Goal: Task Accomplishment & Management: Complete application form

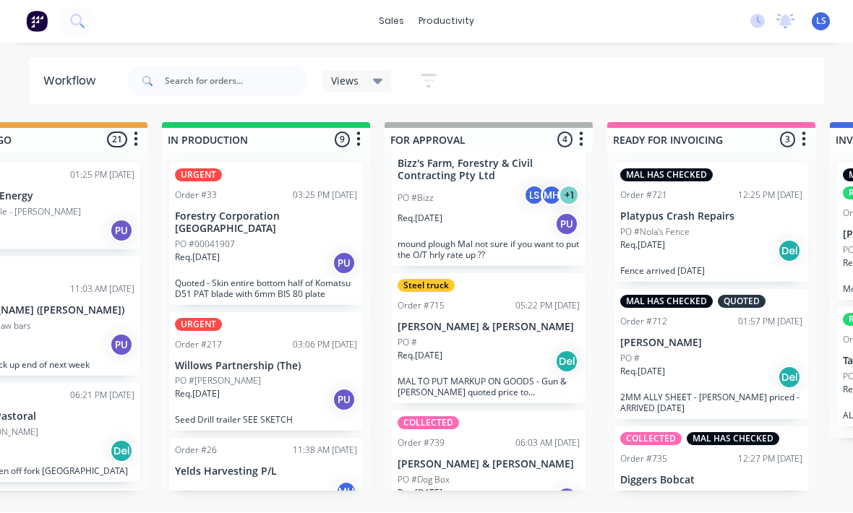
scroll to position [14, 758]
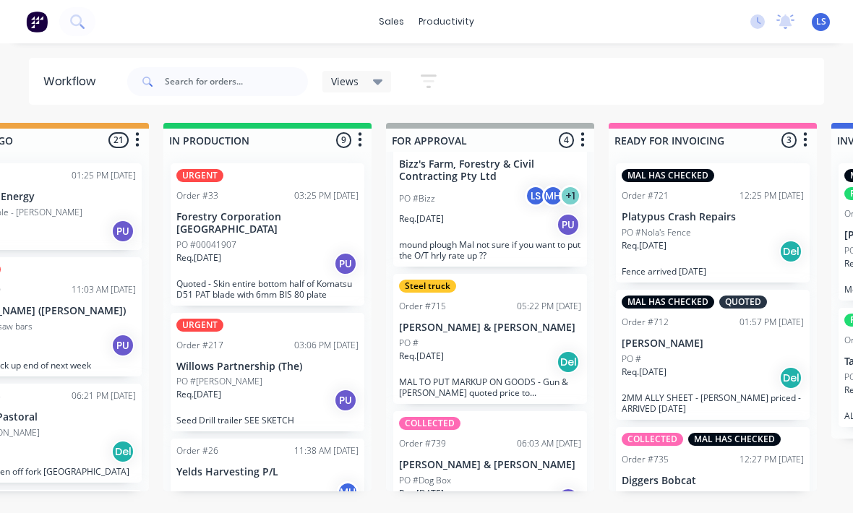
click at [207, 211] on p "Forestry Corporation [GEOGRAPHIC_DATA]" at bounding box center [267, 223] width 182 height 25
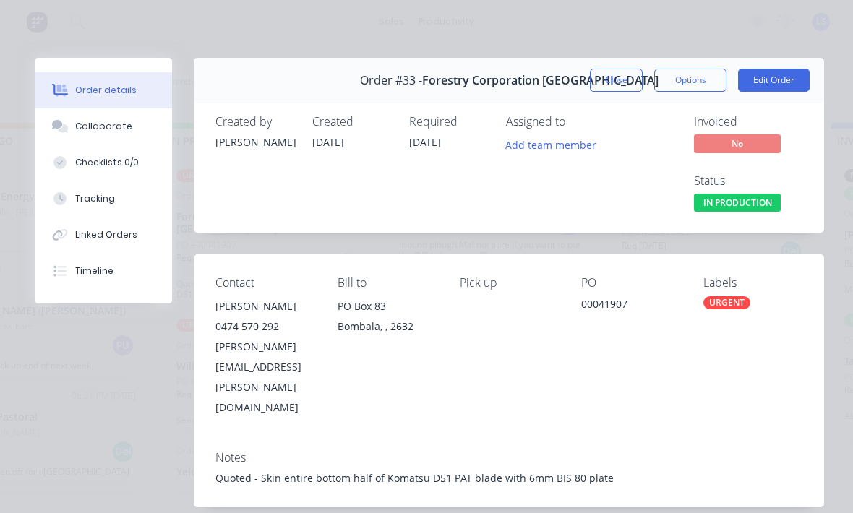
click at [82, 201] on div "Tracking" at bounding box center [95, 198] width 40 height 13
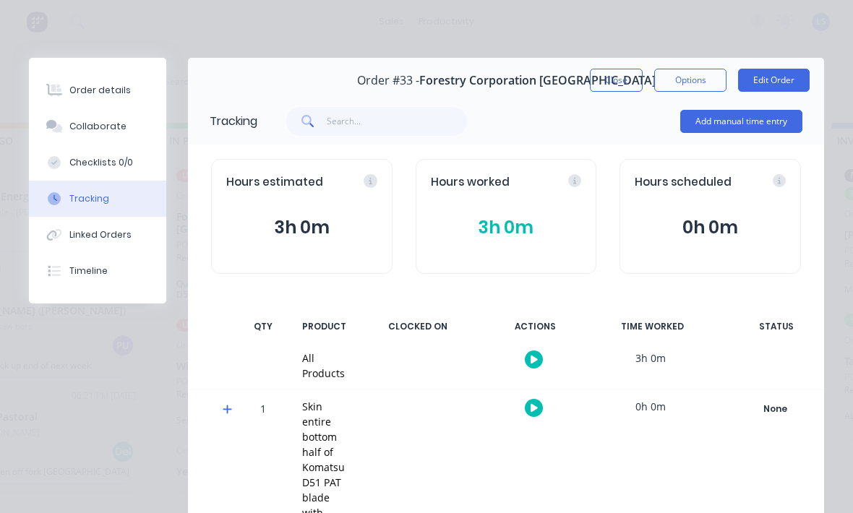
click at [745, 132] on button "Add manual time entry" at bounding box center [741, 121] width 122 height 23
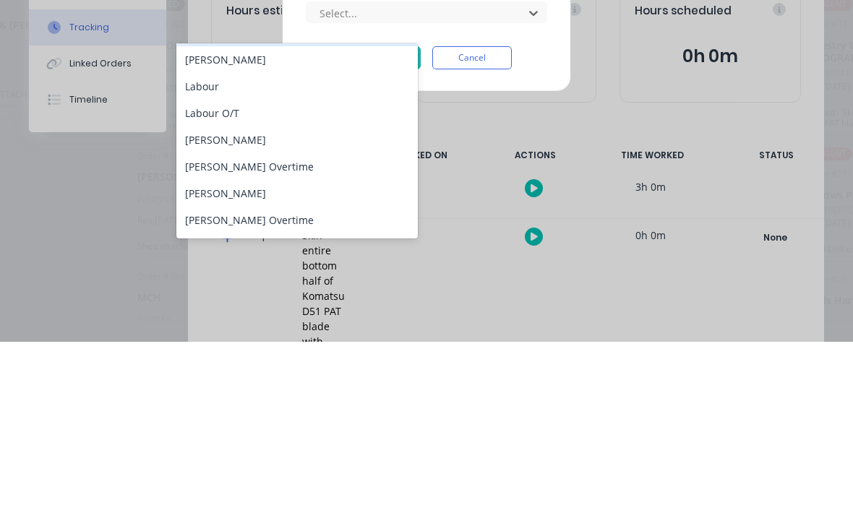
scroll to position [30, 0]
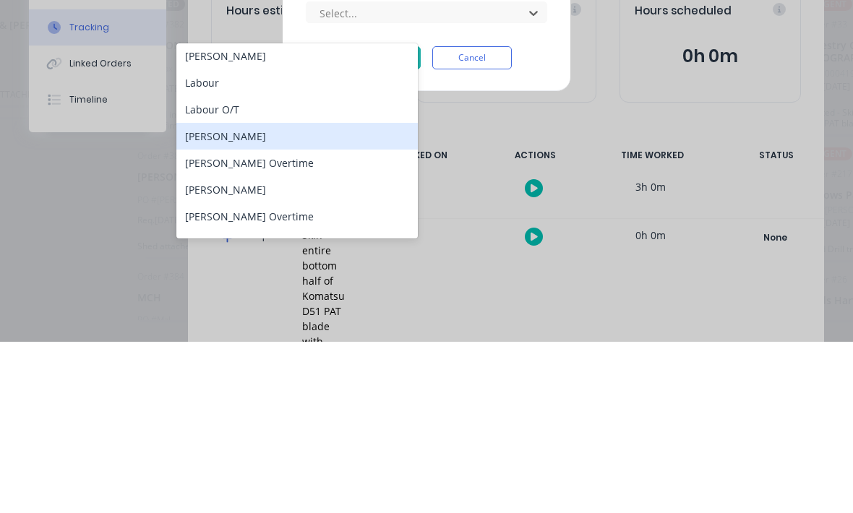
click at [205, 294] on div "[PERSON_NAME]" at bounding box center [296, 307] width 241 height 27
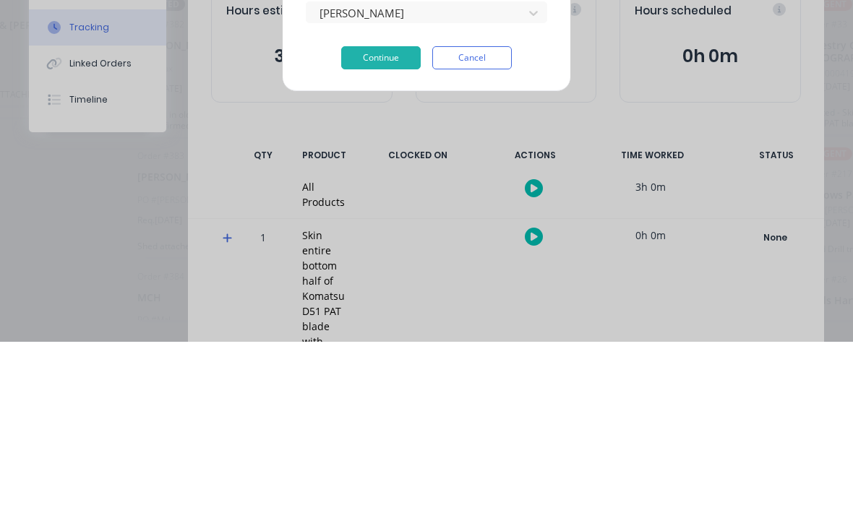
scroll to position [26, 129]
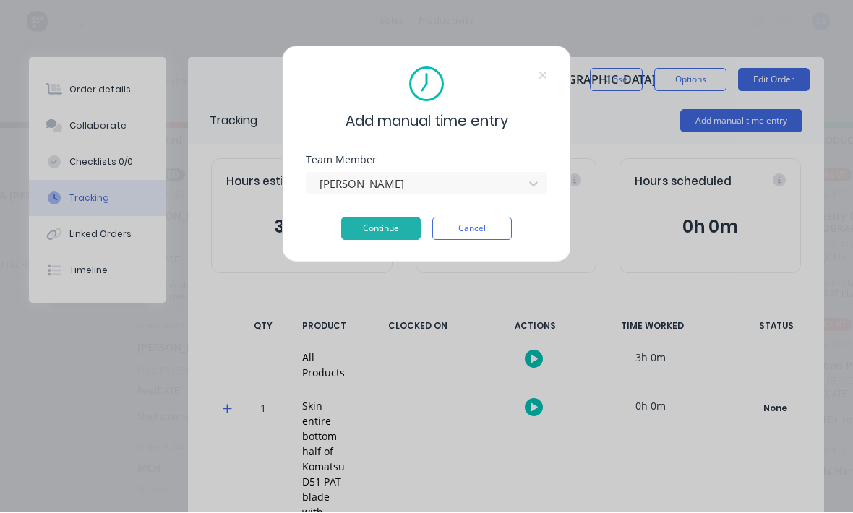
click at [358, 235] on button "Continue" at bounding box center [380, 229] width 79 height 23
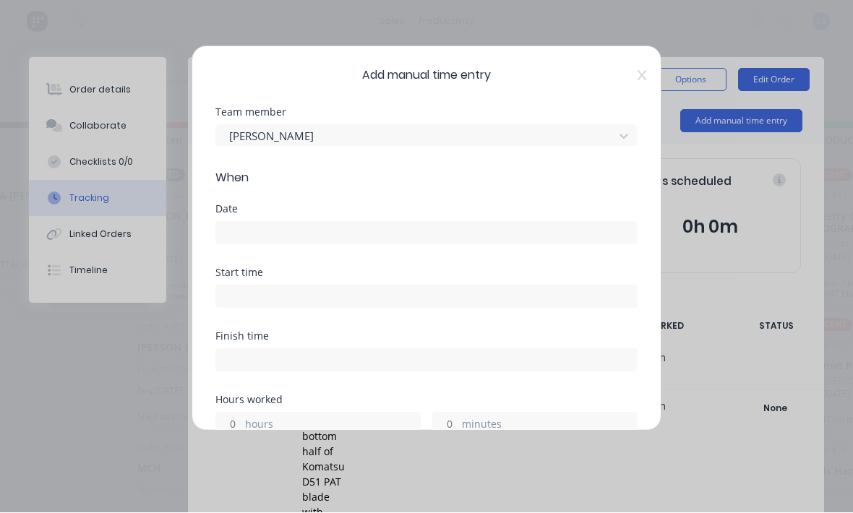
click at [262, 233] on input at bounding box center [426, 234] width 421 height 22
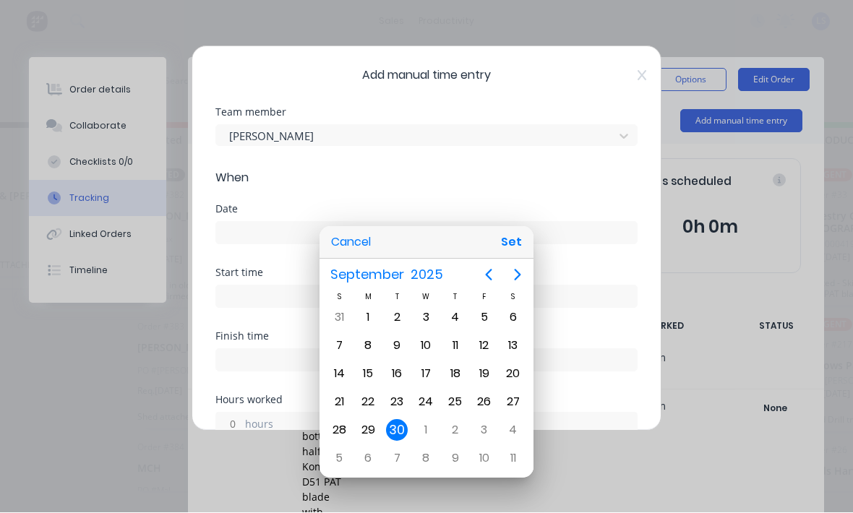
click at [513, 251] on button "Set" at bounding box center [511, 243] width 33 height 26
type input "[DATE]"
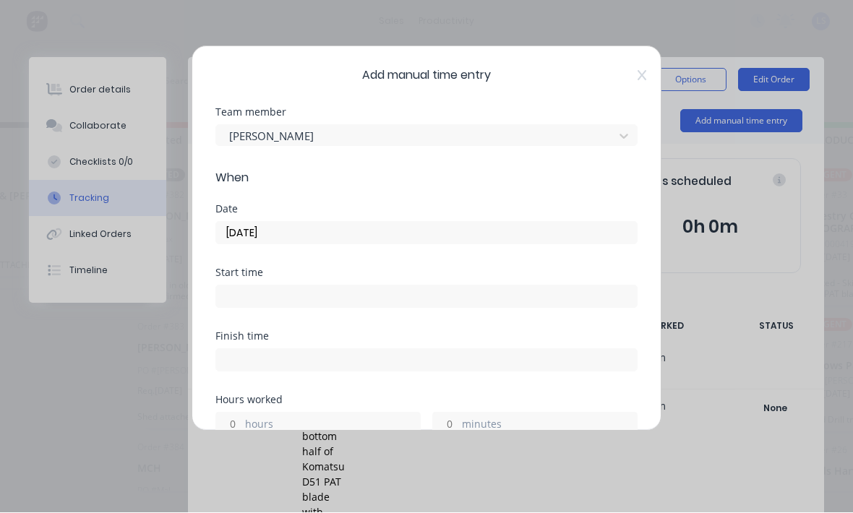
click at [250, 298] on input at bounding box center [426, 297] width 421 height 22
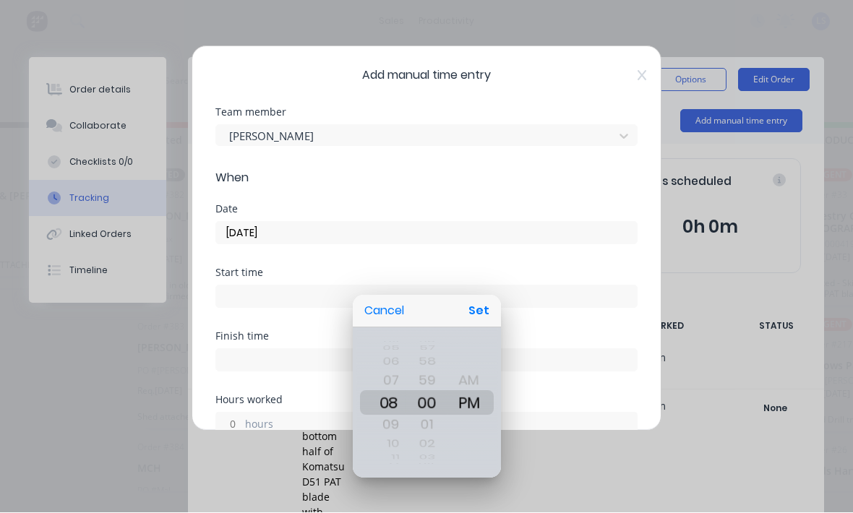
click at [481, 309] on button "Set" at bounding box center [479, 311] width 33 height 26
type input "08:00 PM"
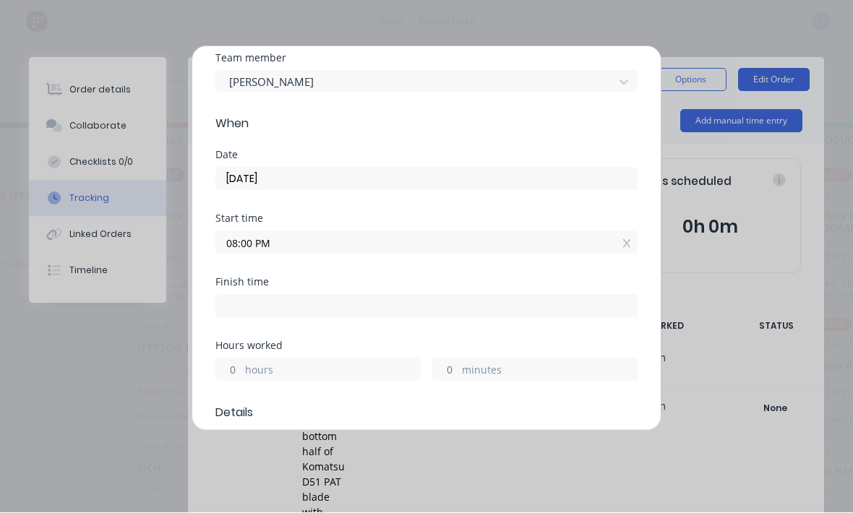
scroll to position [55, 0]
click at [350, 369] on label "hours" at bounding box center [332, 371] width 175 height 18
click at [241, 369] on input "hours" at bounding box center [228, 369] width 25 height 22
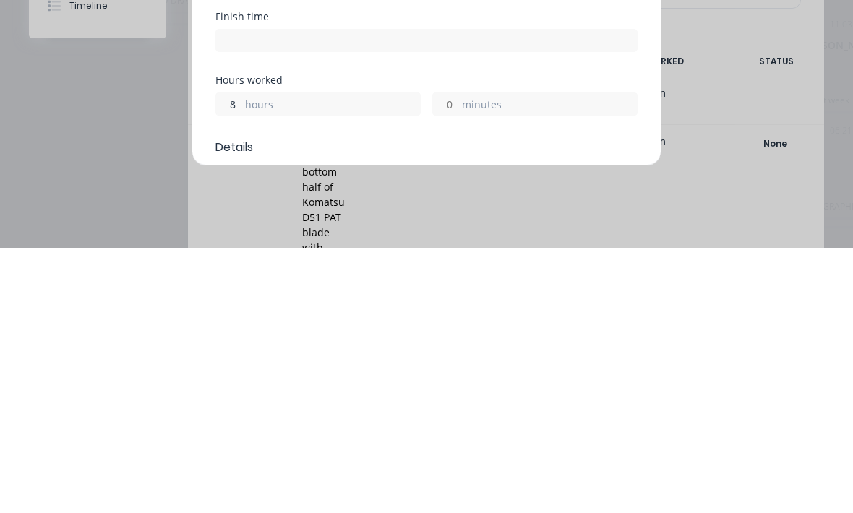
type input "8"
click at [508, 362] on label "minutes" at bounding box center [549, 371] width 175 height 18
click at [458, 358] on input "minutes" at bounding box center [445, 369] width 25 height 22
type input "04:00 AM"
type input "7"
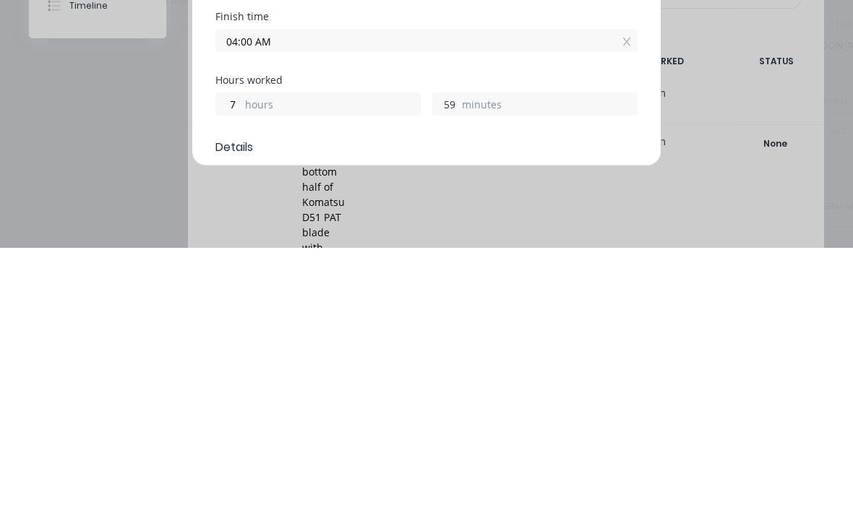
type input "5"
type input "15"
click at [331, 362] on label "hours" at bounding box center [332, 371] width 175 height 18
click at [241, 358] on input "7" at bounding box center [228, 369] width 25 height 22
type input "03:15 AM"
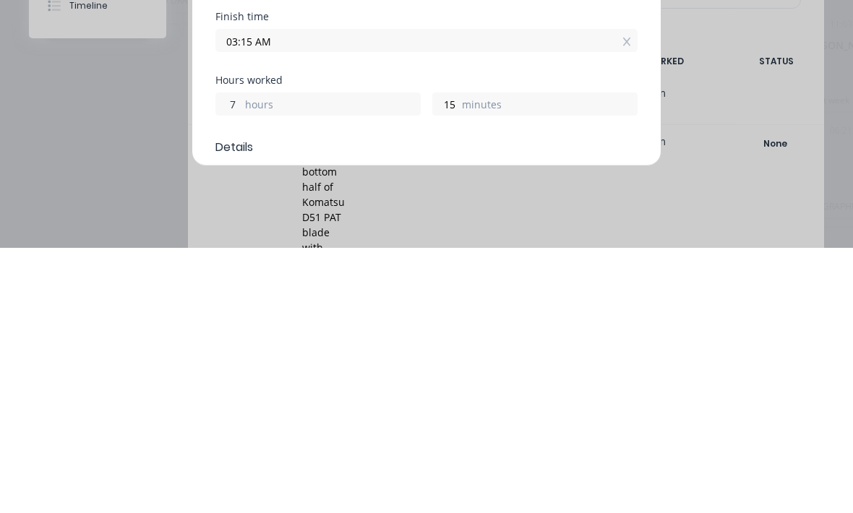
type input "14"
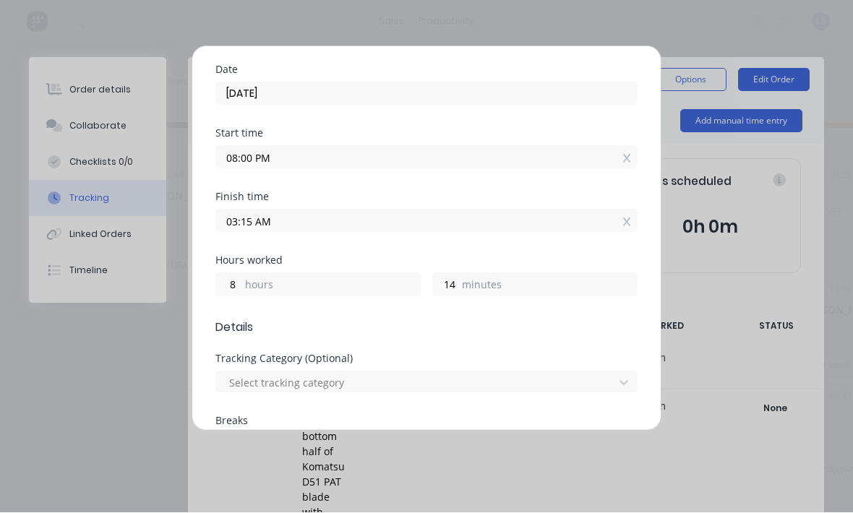
scroll to position [142, 0]
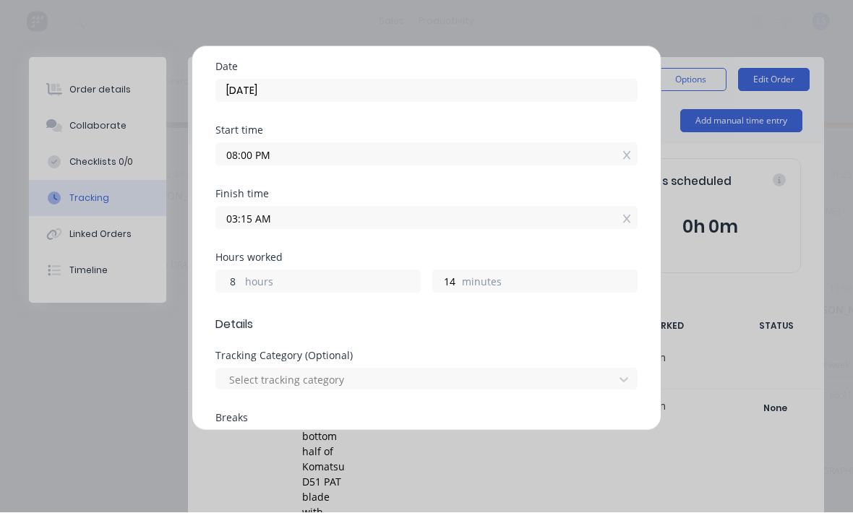
type input "8"
click at [520, 289] on label "minutes" at bounding box center [549, 284] width 175 height 18
click at [458, 289] on input "14" at bounding box center [445, 282] width 25 height 22
type input "04:14 AM"
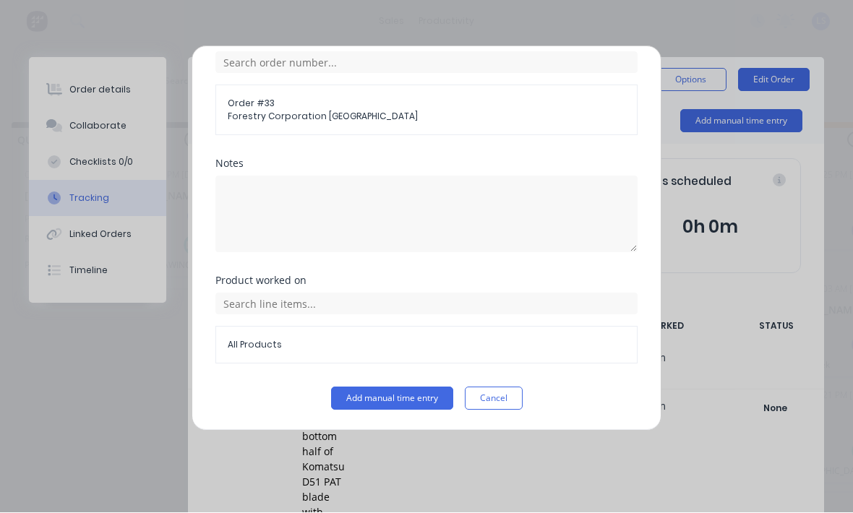
scroll to position [592, 0]
type input "15"
click at [395, 397] on button "Add manual time entry" at bounding box center [392, 398] width 122 height 23
type input "04:15 AM"
type input "14"
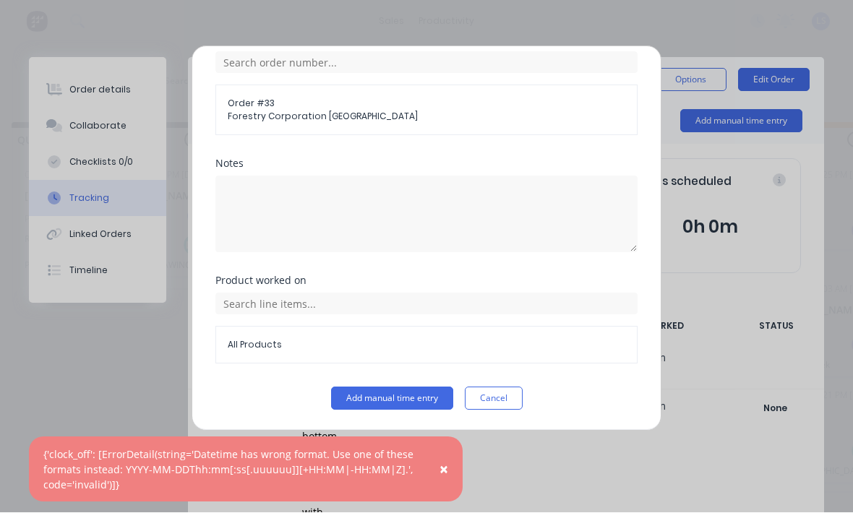
click at [398, 400] on button "Add manual time entry" at bounding box center [392, 398] width 122 height 23
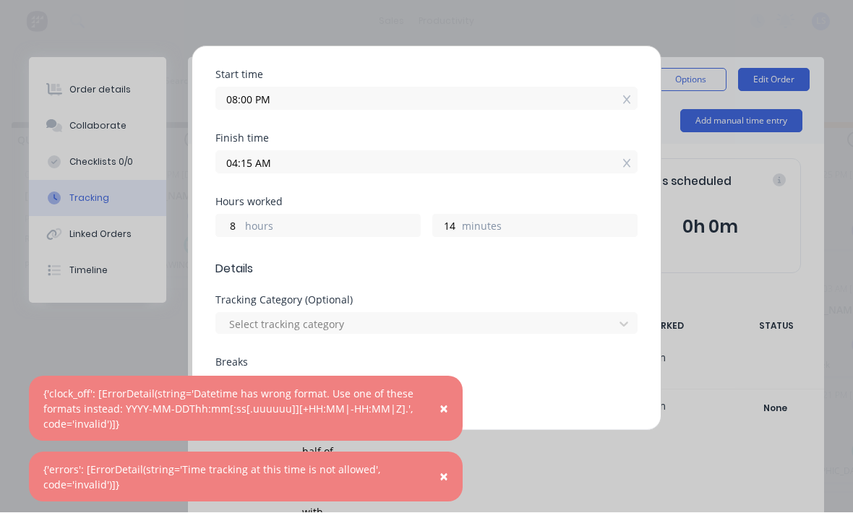
scroll to position [189, 0]
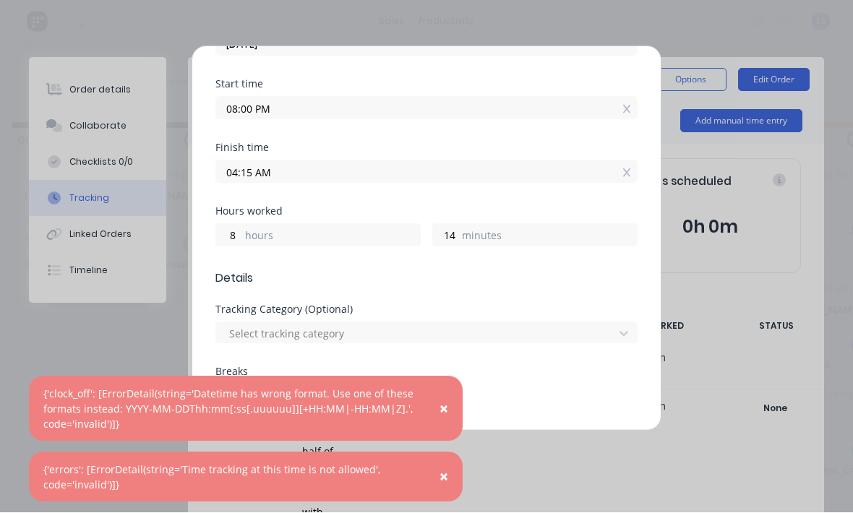
click at [429, 175] on input "04:15 AM" at bounding box center [426, 172] width 421 height 22
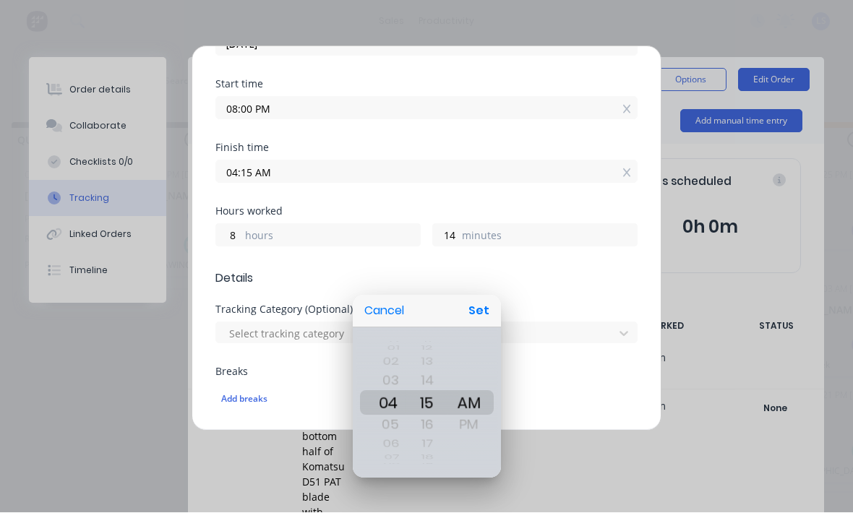
click at [463, 104] on div at bounding box center [426, 256] width 1084 height 744
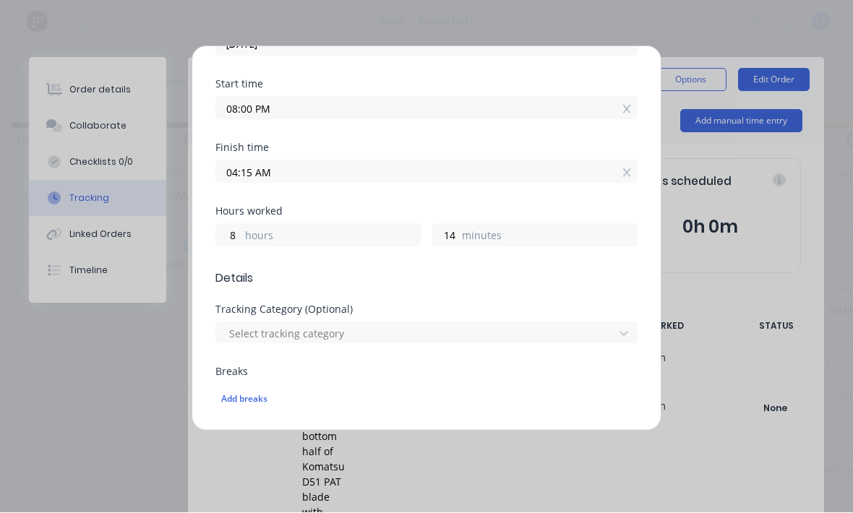
click at [490, 103] on input "08:00 PM" at bounding box center [426, 109] width 421 height 22
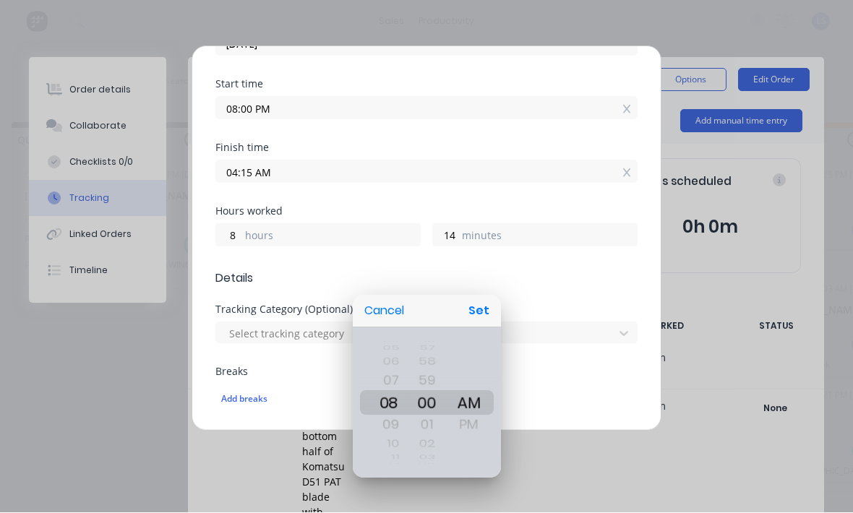
click at [486, 298] on button "Set" at bounding box center [479, 311] width 33 height 26
type input "08:00 AM"
type input "20"
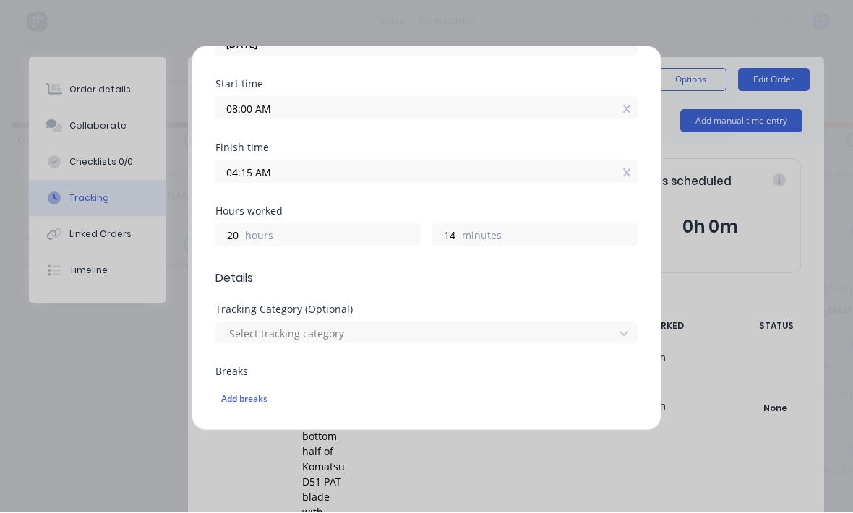
click at [425, 176] on input "04:15 AM" at bounding box center [426, 172] width 421 height 22
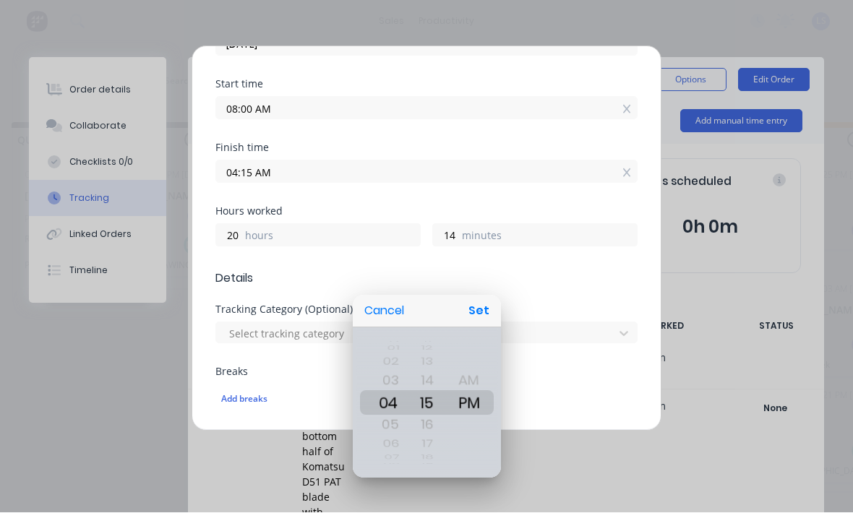
click at [483, 311] on button "Set" at bounding box center [479, 311] width 33 height 26
type input "04:15 PM"
type input "8"
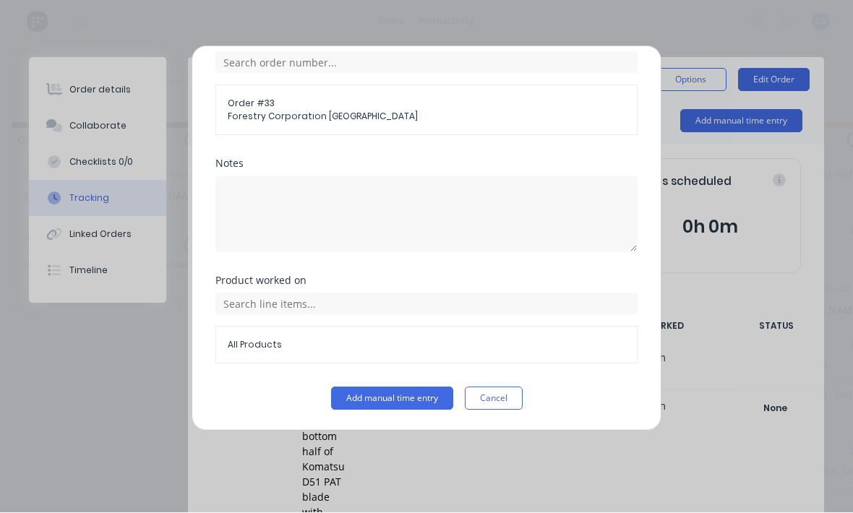
scroll to position [592, 0]
click at [405, 400] on button "Add manual time entry" at bounding box center [392, 398] width 122 height 23
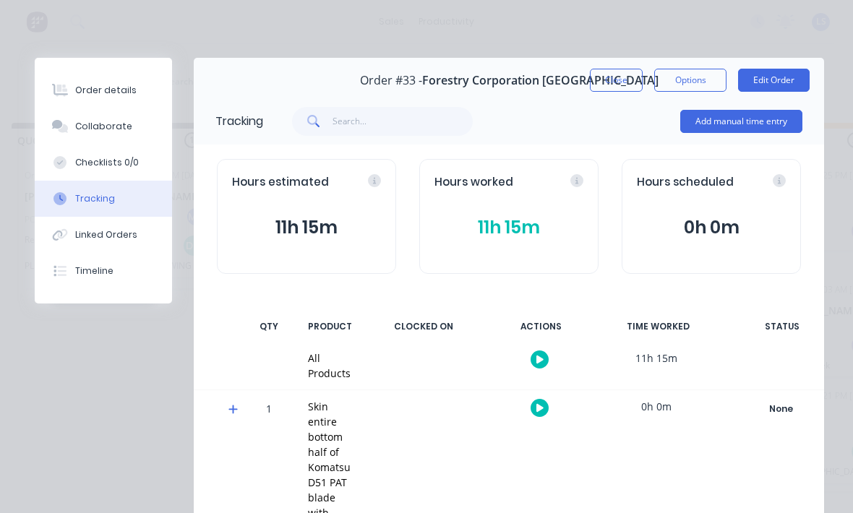
click at [143, 91] on button "Order details" at bounding box center [103, 90] width 137 height 36
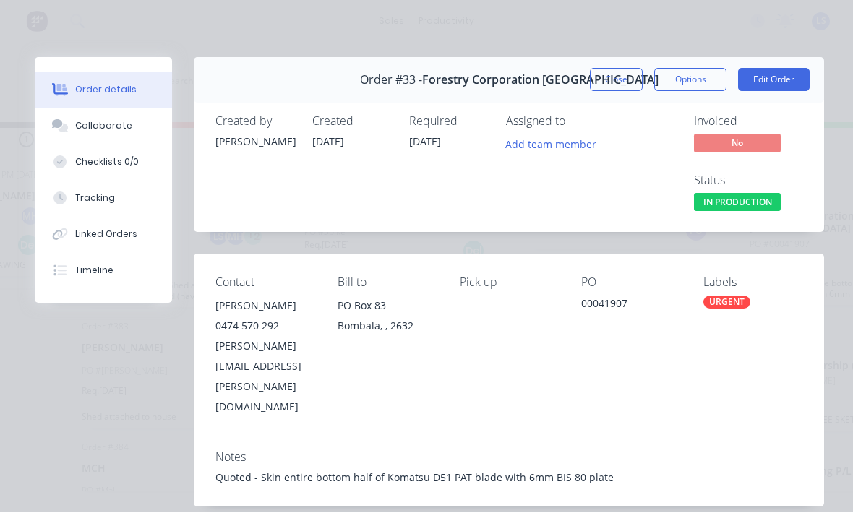
scroll to position [-1, 0]
click at [781, 83] on button "Edit Order" at bounding box center [774, 80] width 72 height 23
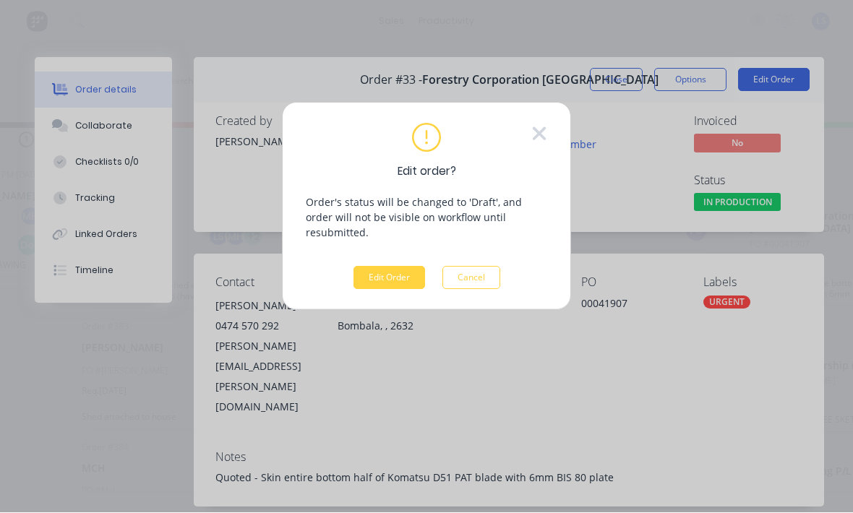
scroll to position [0, 0]
click at [403, 267] on button "Edit Order" at bounding box center [389, 278] width 72 height 23
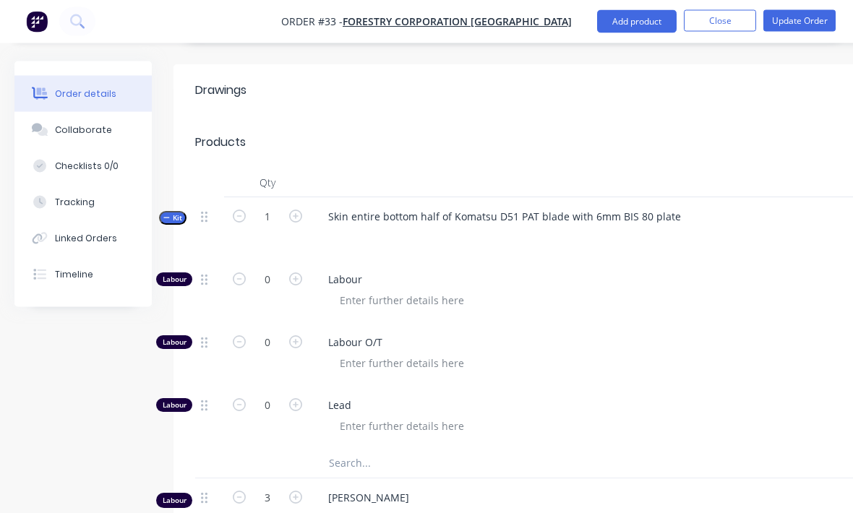
scroll to position [565, 0]
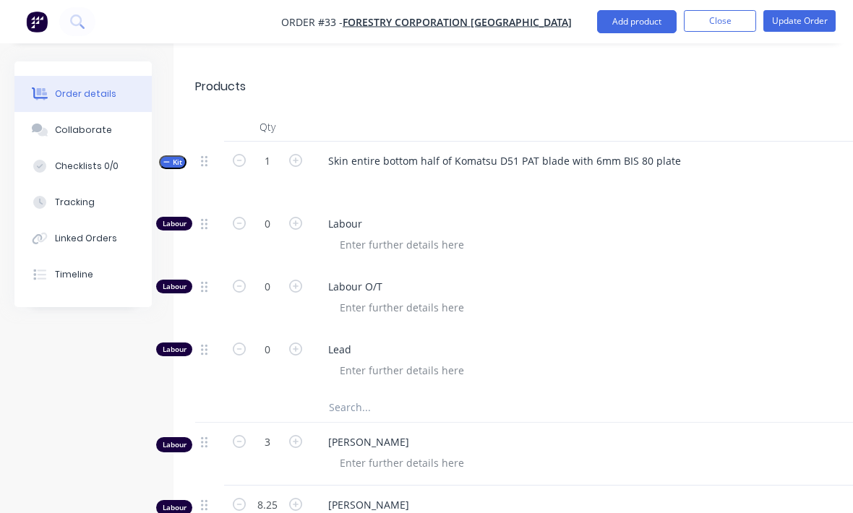
click at [391, 393] on input "text" at bounding box center [472, 407] width 289 height 29
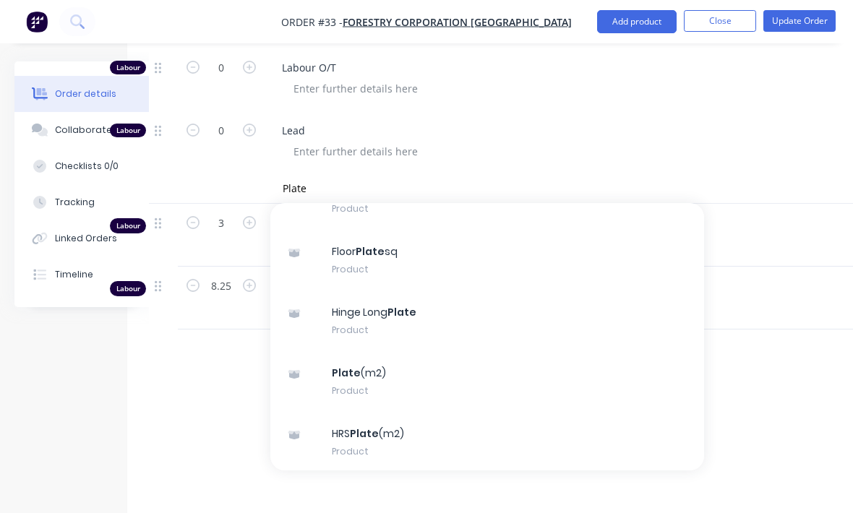
scroll to position [84, 0]
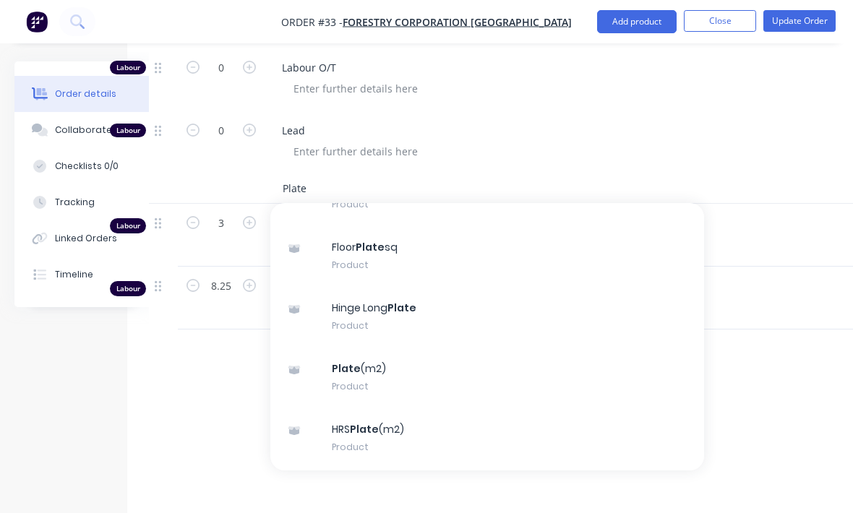
type input "Plate"
click at [455, 347] on div "Plate (m2) Product" at bounding box center [487, 377] width 434 height 61
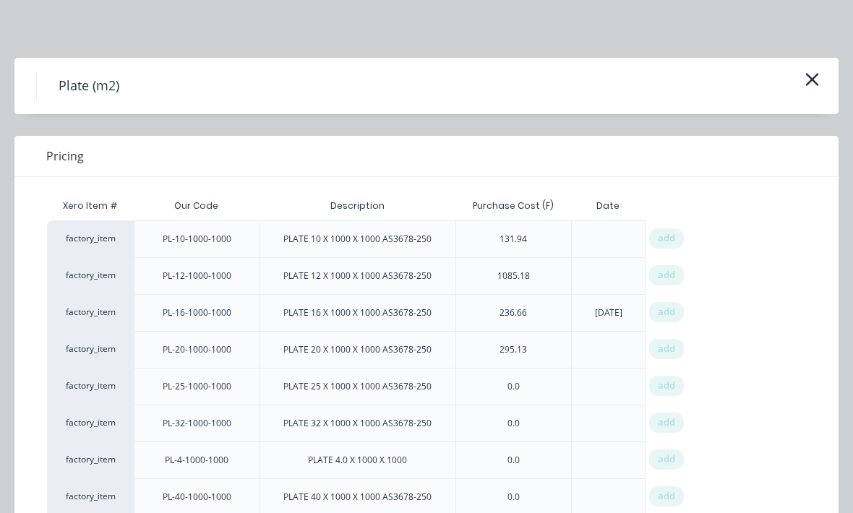
click at [668, 271] on span "add" at bounding box center [666, 275] width 17 height 14
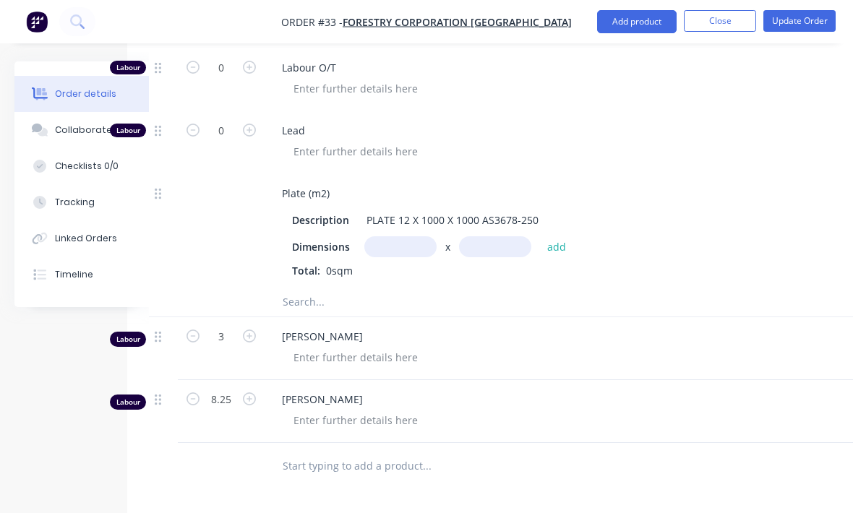
click at [400, 236] on input "text" at bounding box center [400, 246] width 72 height 21
click at [496, 237] on input "text" at bounding box center [495, 247] width 72 height 21
click at [407, 237] on input "400m" at bounding box center [400, 247] width 72 height 21
type input "4"
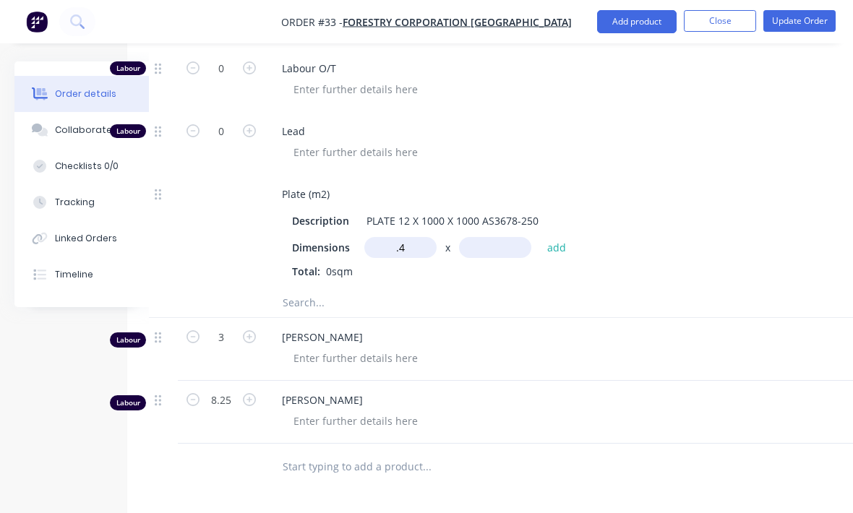
click at [506, 237] on input "text" at bounding box center [495, 247] width 72 height 21
type input "0.4m"
type input ".3"
click at [559, 237] on button "add" at bounding box center [557, 247] width 34 height 20
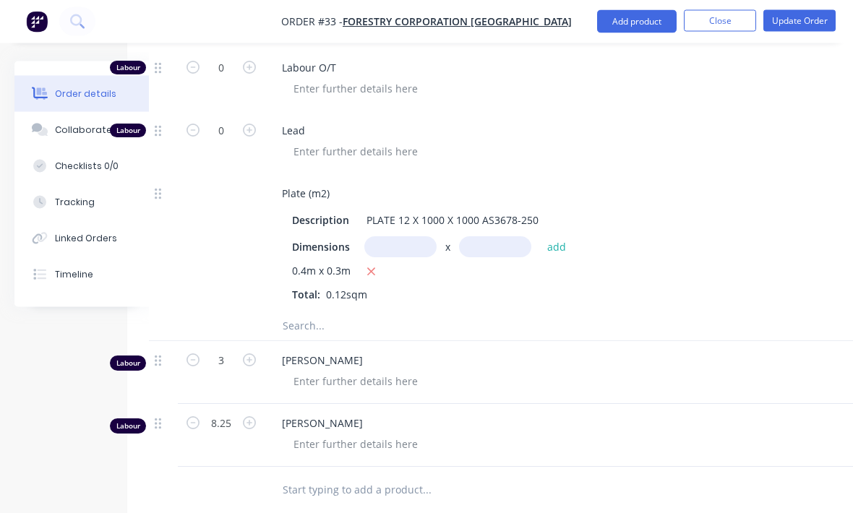
scroll to position [784, 46]
click at [400, 236] on input "text" at bounding box center [400, 246] width 72 height 21
click at [510, 237] on input "text" at bounding box center [495, 247] width 72 height 21
type input "0.4m"
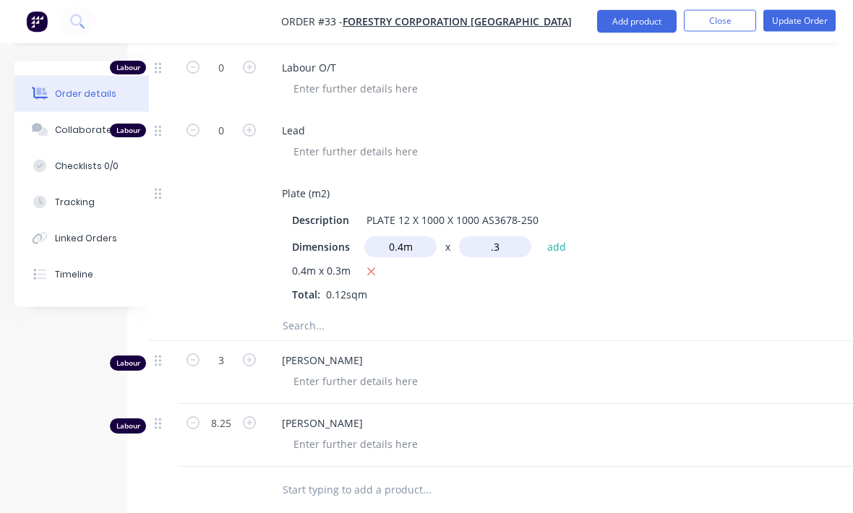
click at [377, 264] on button "button" at bounding box center [371, 273] width 18 height 18
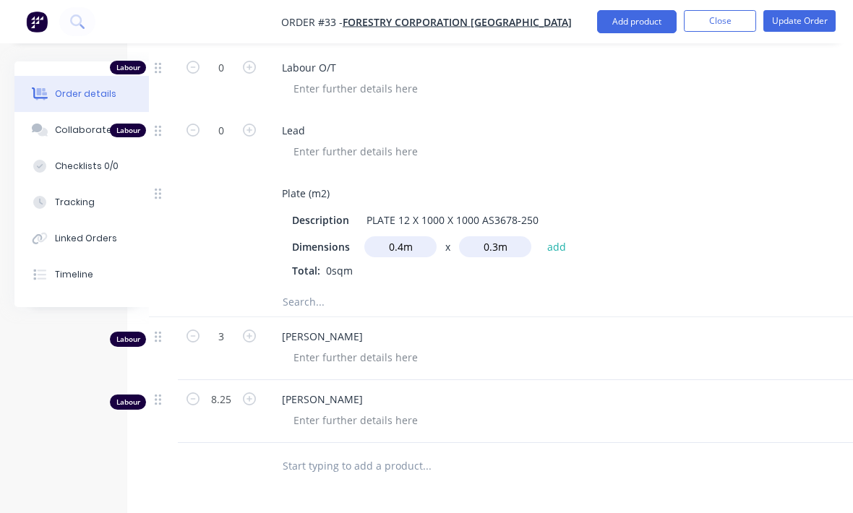
click at [507, 236] on input "0.3m" at bounding box center [495, 246] width 72 height 21
type input "0.5"
click at [561, 237] on button "add" at bounding box center [557, 247] width 34 height 20
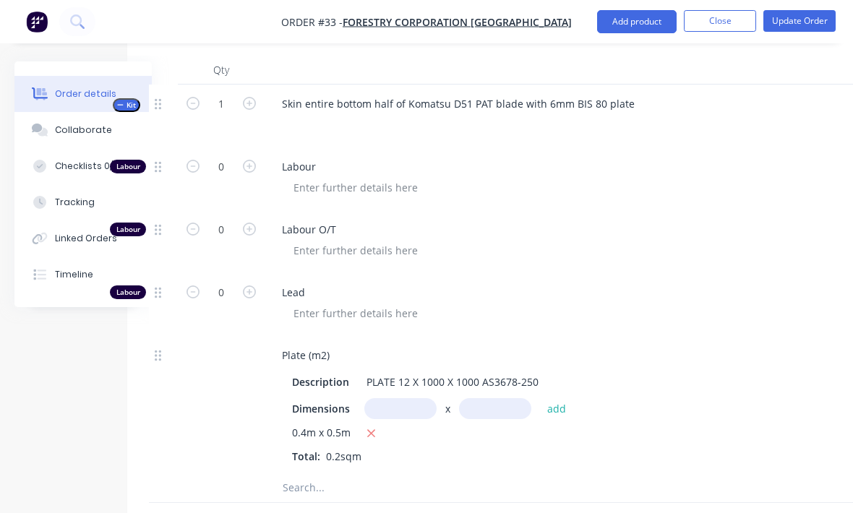
scroll to position [623, 46]
click at [807, 21] on button "Update Order" at bounding box center [799, 21] width 72 height 22
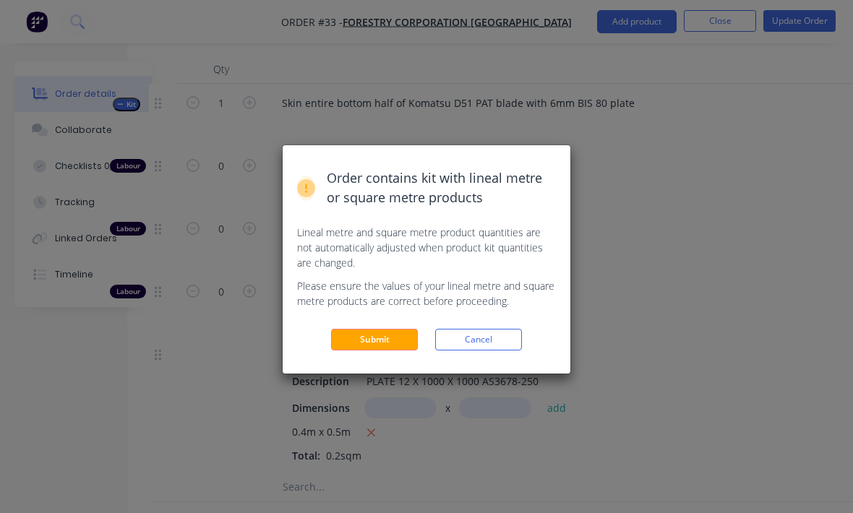
click at [390, 344] on button "Submit" at bounding box center [374, 340] width 87 height 22
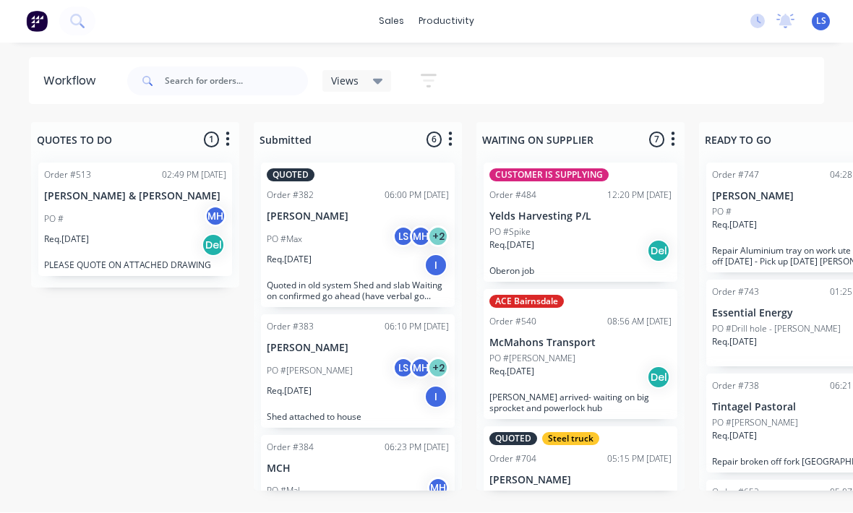
scroll to position [20, 0]
